Goal: Information Seeking & Learning: Find specific fact

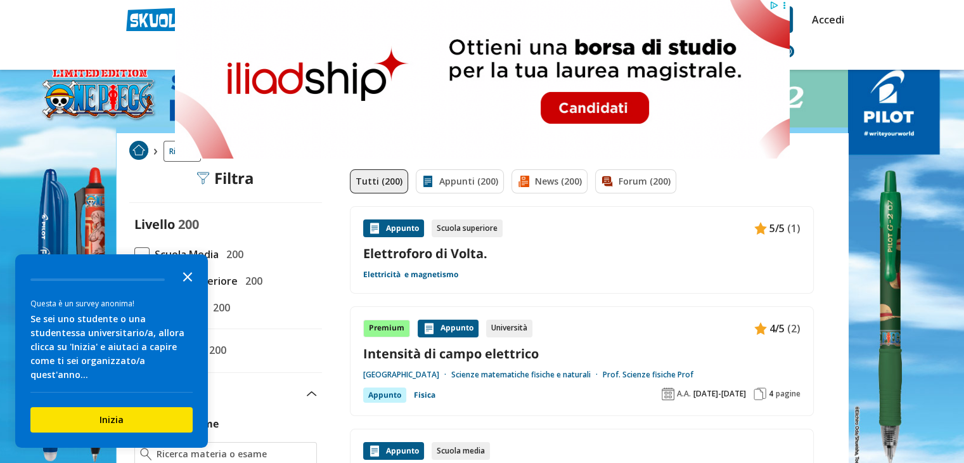
click at [185, 285] on icon "Close the survey" at bounding box center [187, 275] width 25 height 25
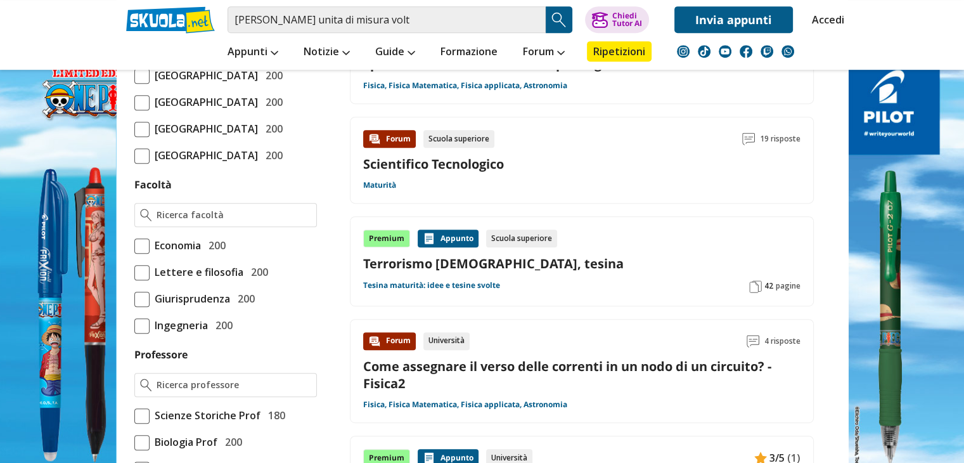
scroll to position [634, 0]
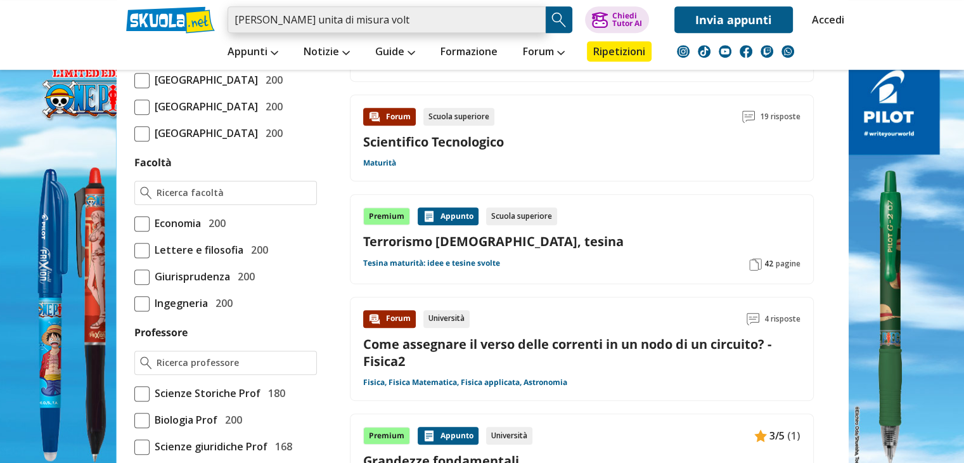
click at [415, 23] on input "alessandro volta unita di misura volt" at bounding box center [387, 19] width 318 height 27
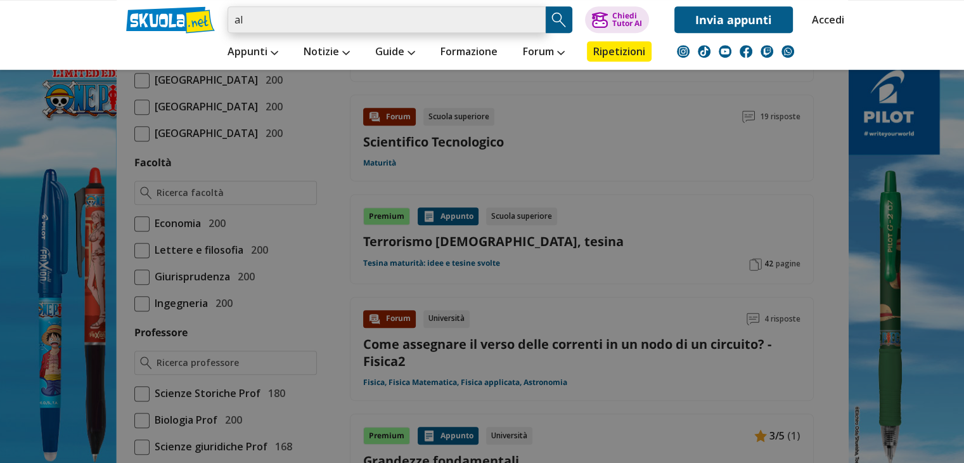
type input "a"
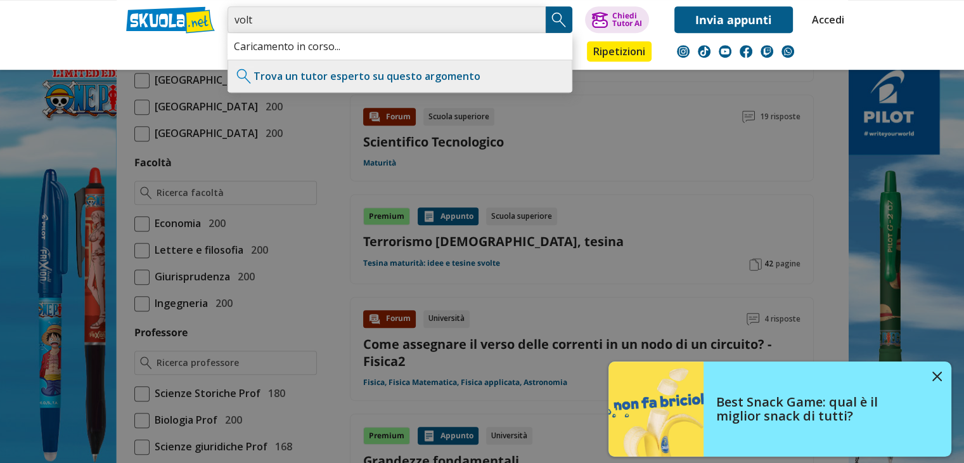
type input "volt"
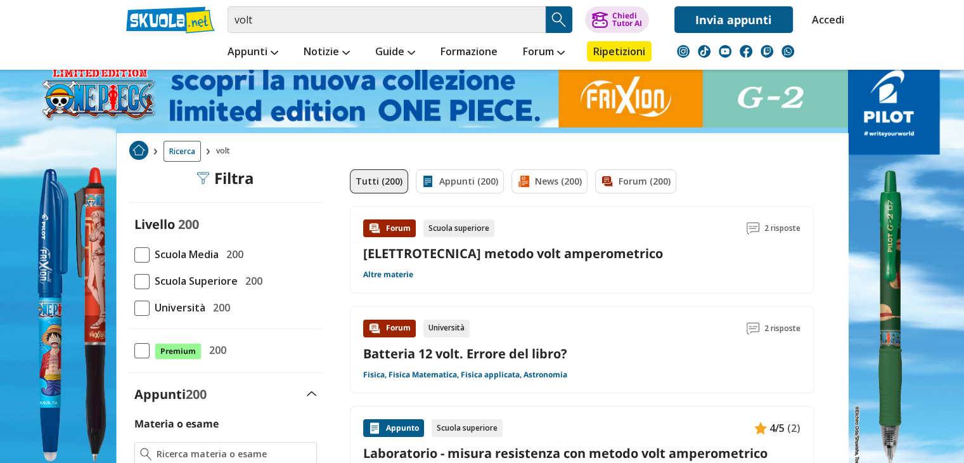
click at [252, 26] on input "volt" at bounding box center [387, 19] width 318 height 27
